Goal: Transaction & Acquisition: Purchase product/service

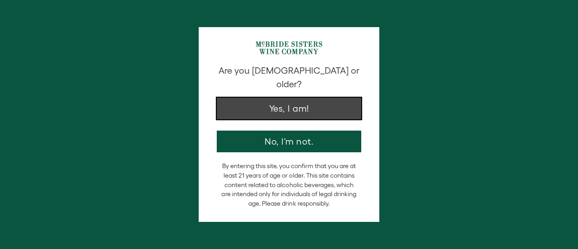
click at [249, 106] on button "Yes, I am!" at bounding box center [289, 109] width 145 height 22
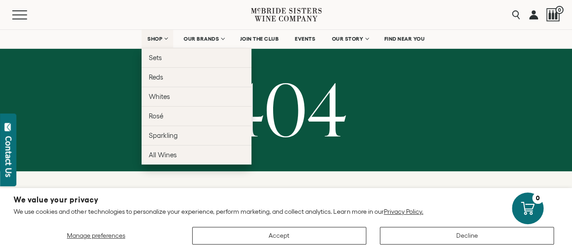
click at [159, 34] on link "SHOP" at bounding box center [157, 39] width 32 height 18
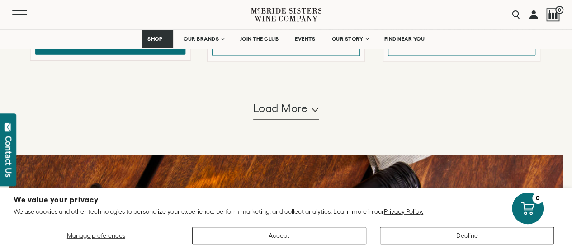
scroll to position [994, 0]
